Goal: Navigation & Orientation: Find specific page/section

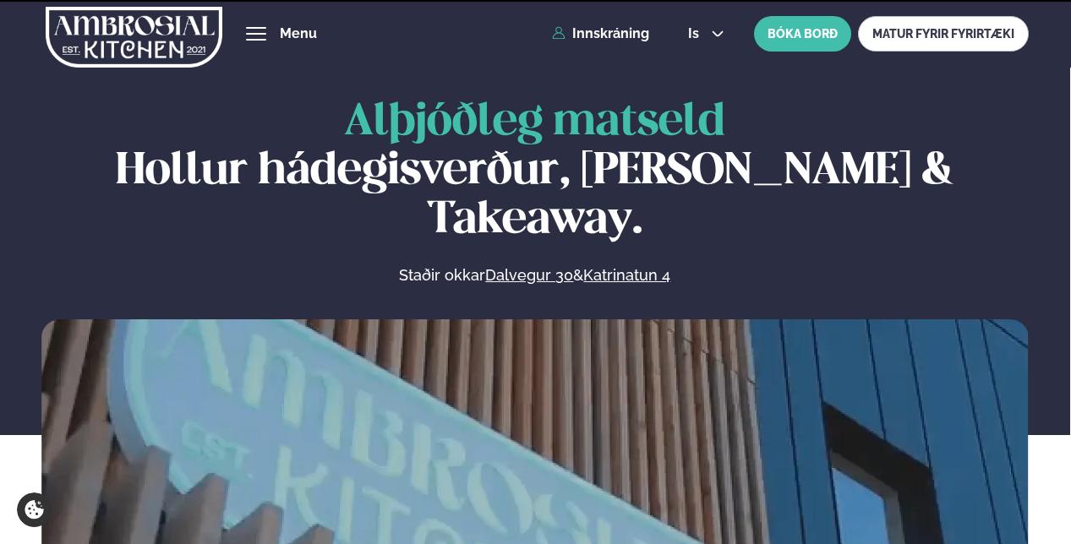
scroll to position [254, 0]
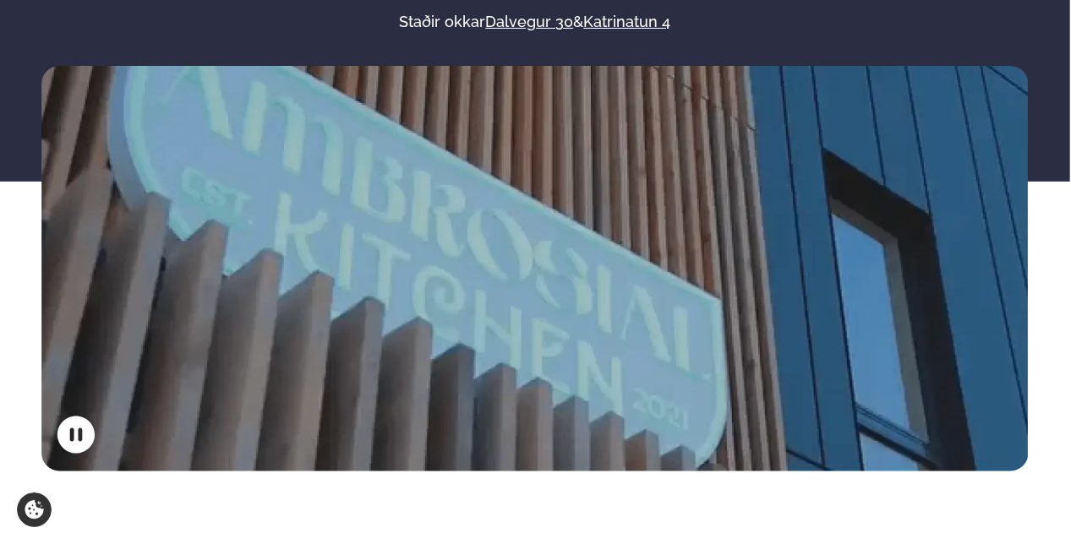
drag, startPoint x: 1070, startPoint y: 93, endPoint x: 1074, endPoint y: 115, distance: 22.2
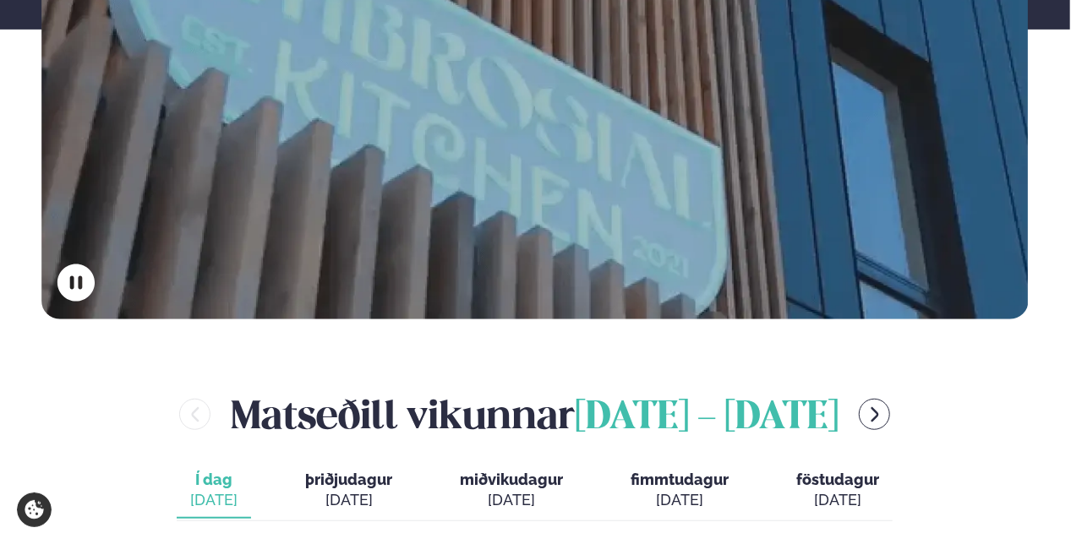
scroll to position [0, 0]
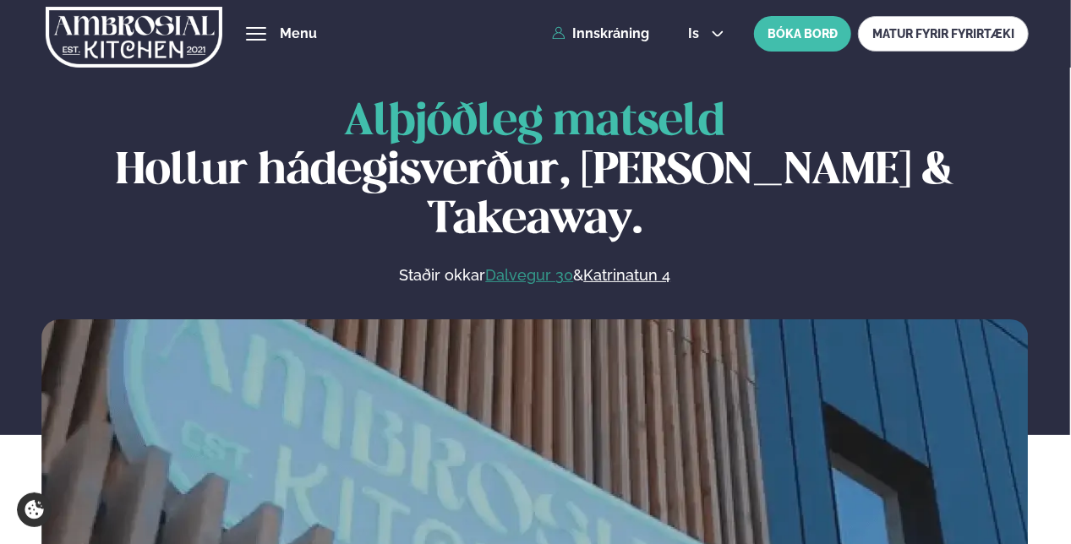
click at [516, 265] on link "Dalvegur 30" at bounding box center [529, 275] width 88 height 20
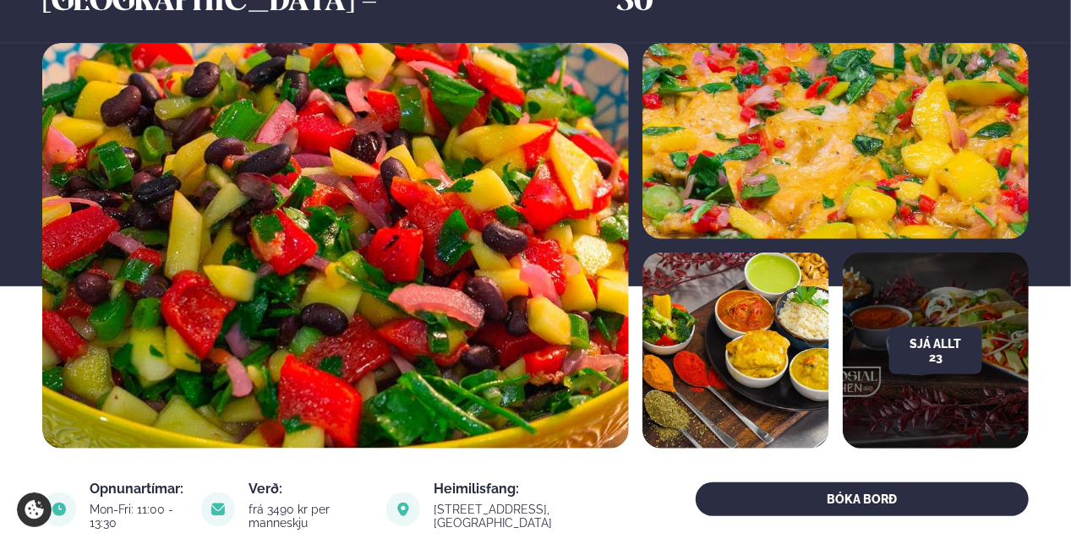
scroll to position [645, 0]
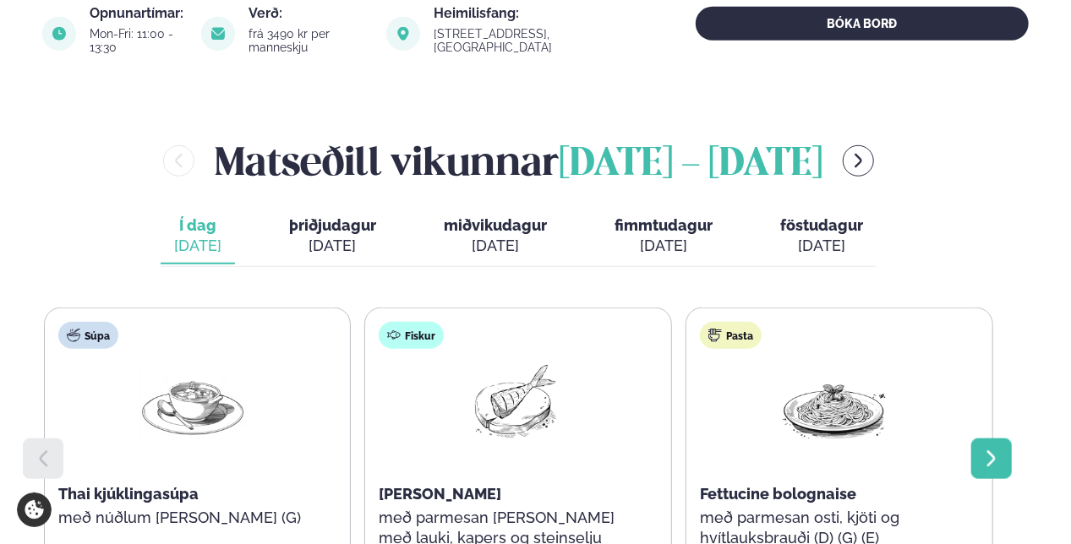
click at [992, 451] on icon at bounding box center [991, 459] width 8 height 16
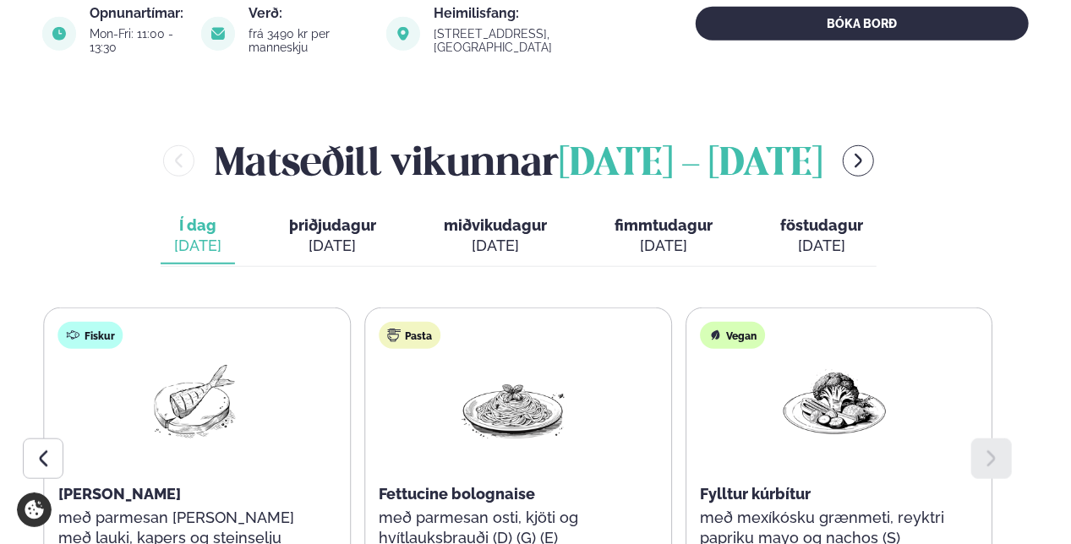
click at [992, 451] on icon at bounding box center [991, 459] width 8 height 16
click at [42, 449] on icon at bounding box center [43, 459] width 20 height 20
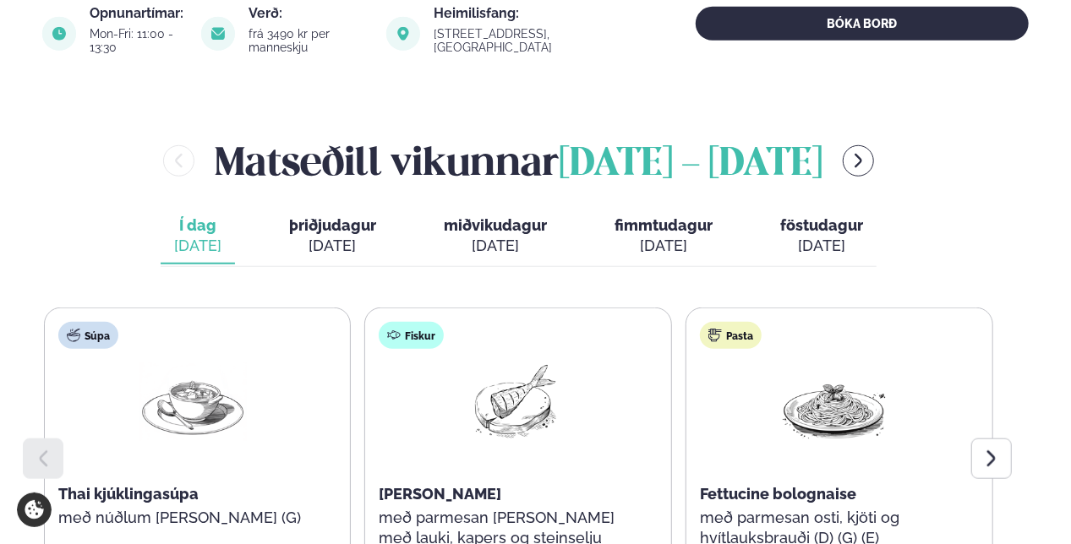
click at [42, 449] on icon at bounding box center [43, 459] width 20 height 20
